Goal: Find contact information: Find contact information

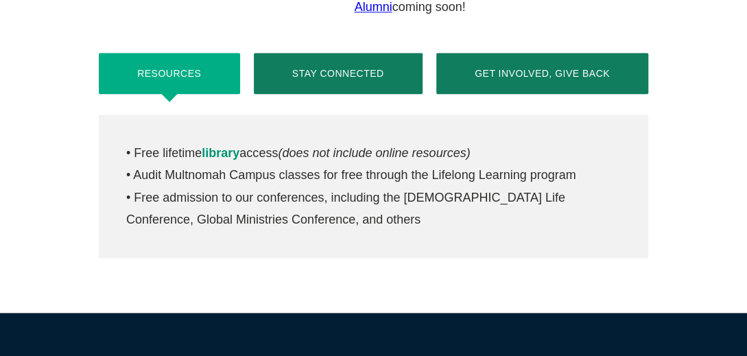
scroll to position [713, 0]
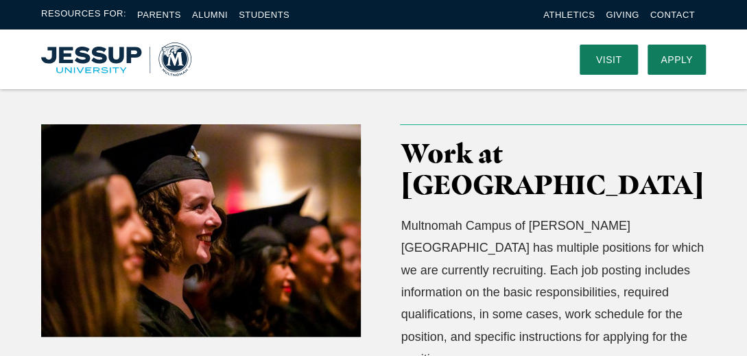
scroll to position [384, 0]
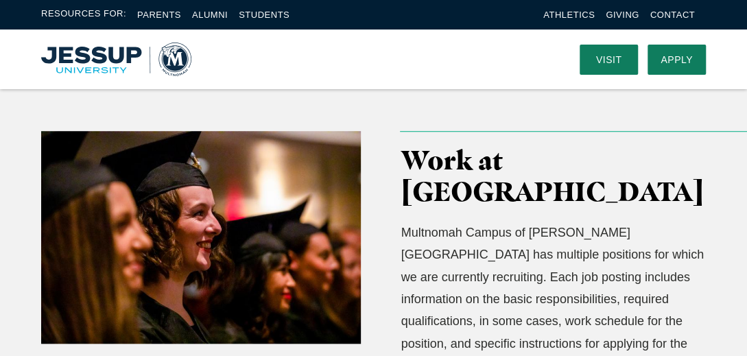
click at [96, 60] on img "Home" at bounding box center [116, 60] width 150 height 34
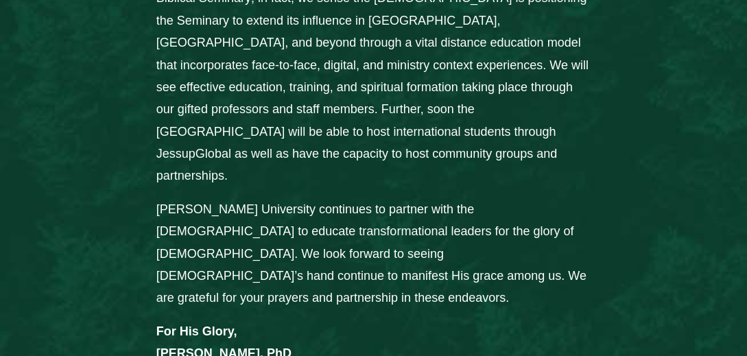
scroll to position [1426, 0]
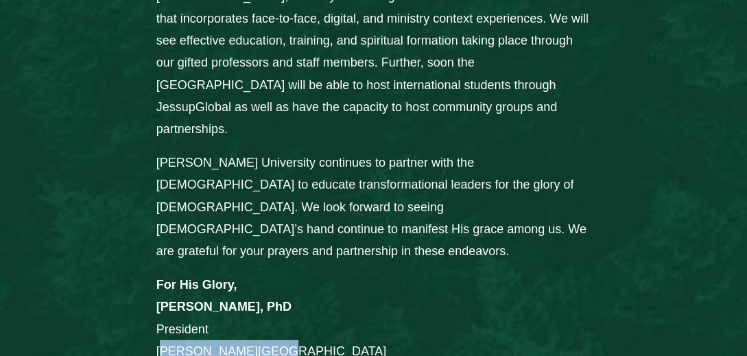
drag, startPoint x: 158, startPoint y: 282, endPoint x: 252, endPoint y: 285, distance: 94.0
click at [252, 285] on p "For His Glory, [PERSON_NAME], PhD President [PERSON_NAME] University" at bounding box center [373, 318] width 435 height 89
click at [289, 274] on p "For His Glory, John Jackson, PhD President Jessup University" at bounding box center [373, 318] width 435 height 89
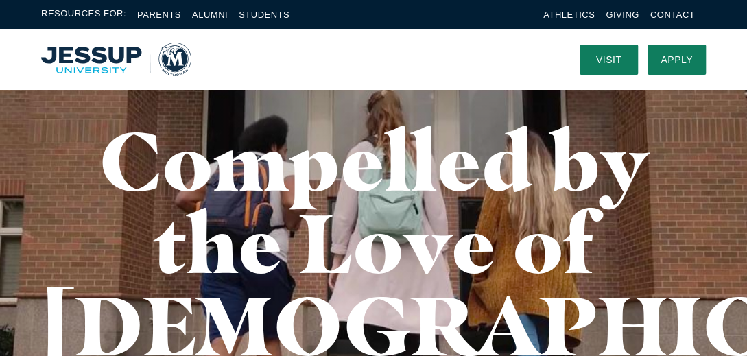
scroll to position [110, 0]
